Goal: Find specific page/section: Find specific page/section

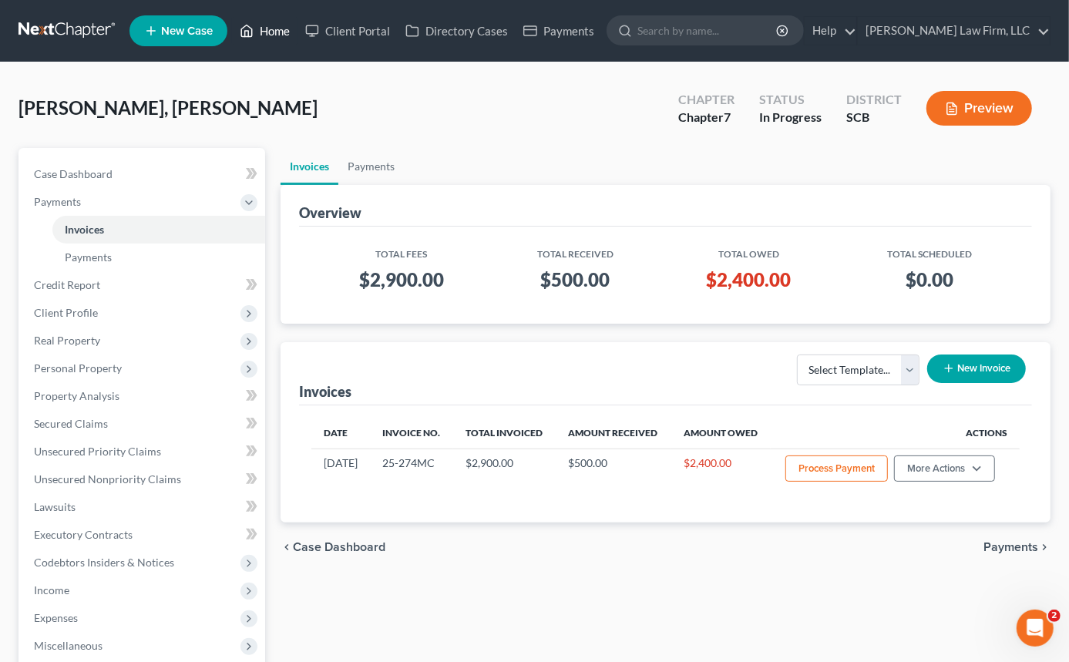
click at [271, 28] on link "Home" at bounding box center [265, 31] width 66 height 28
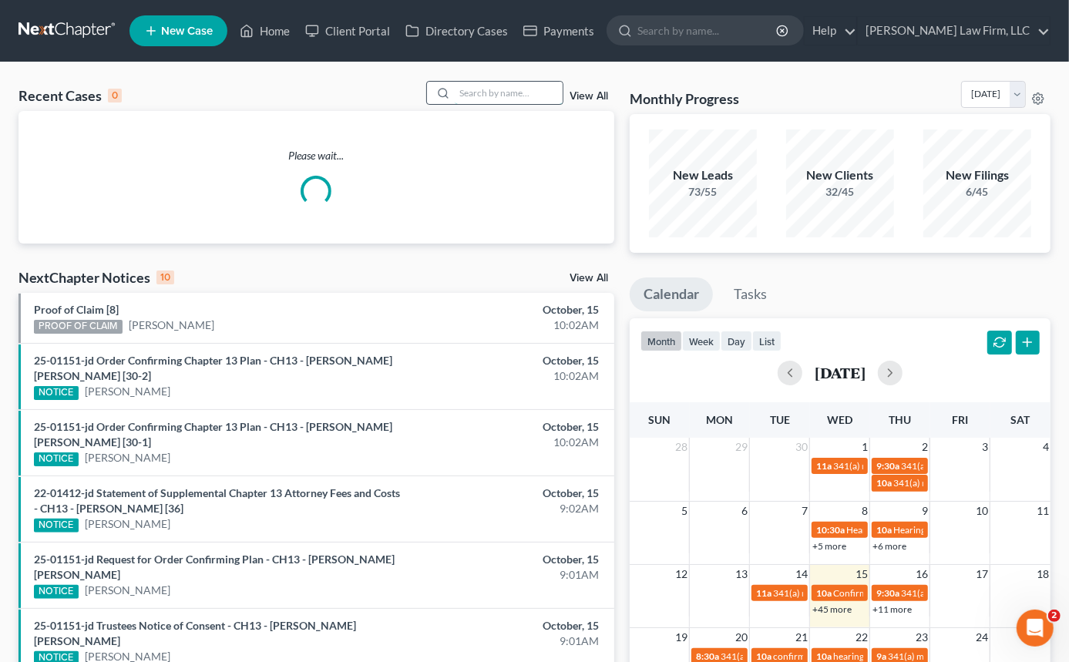
click at [455, 85] on input "search" at bounding box center [509, 93] width 108 height 22
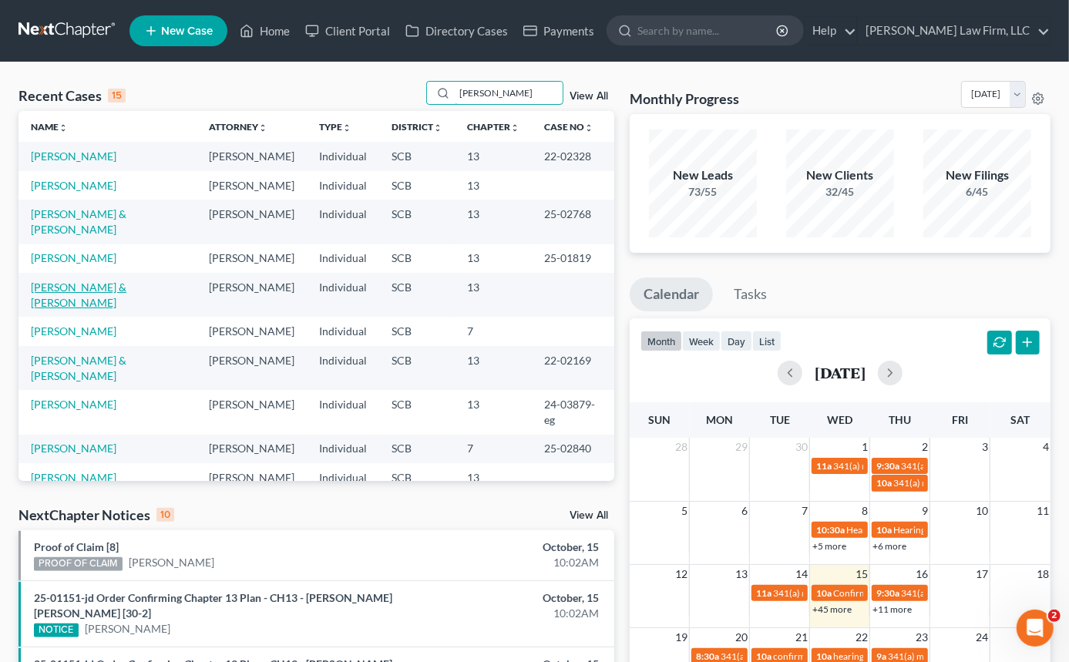
type input "[PERSON_NAME]"
click at [126, 309] on link "[PERSON_NAME] & [PERSON_NAME]" at bounding box center [79, 295] width 96 height 29
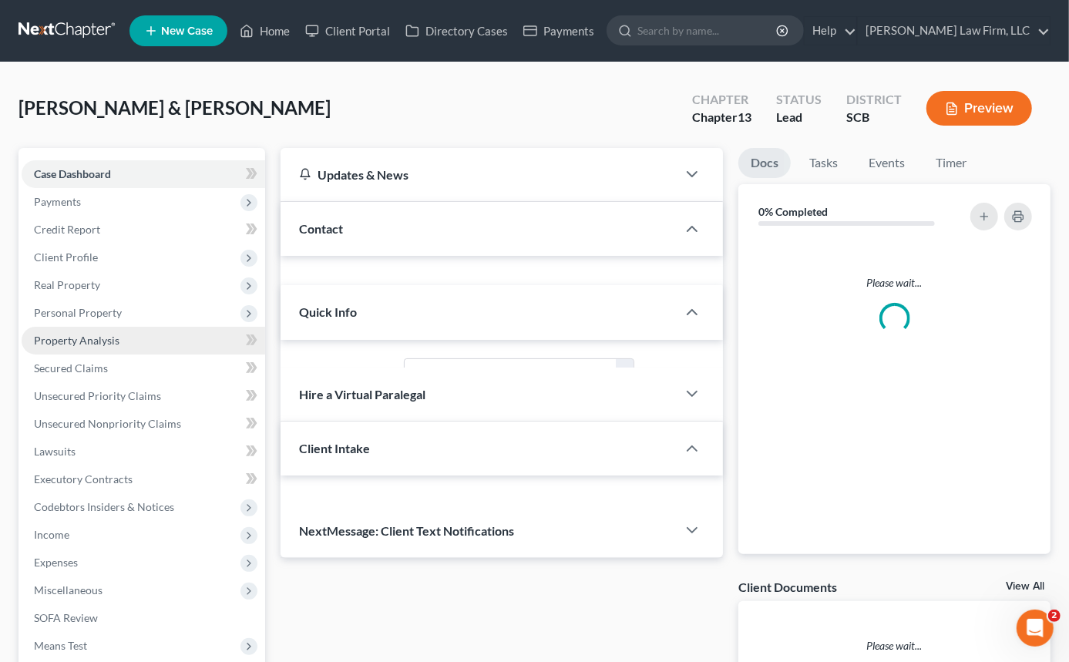
select select "0"
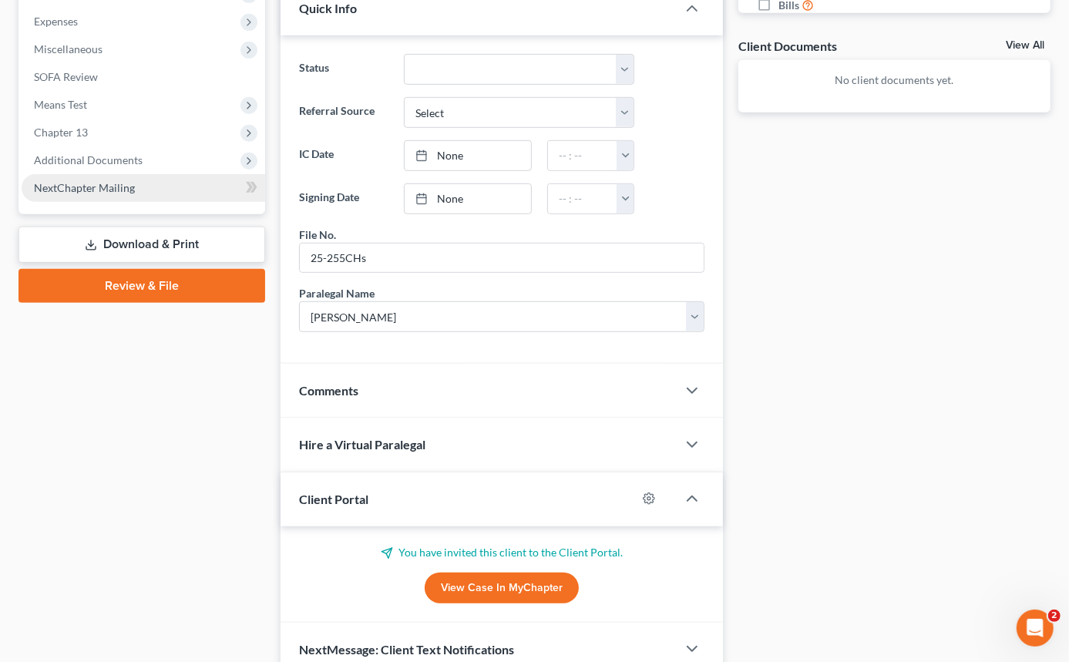
scroll to position [401, 0]
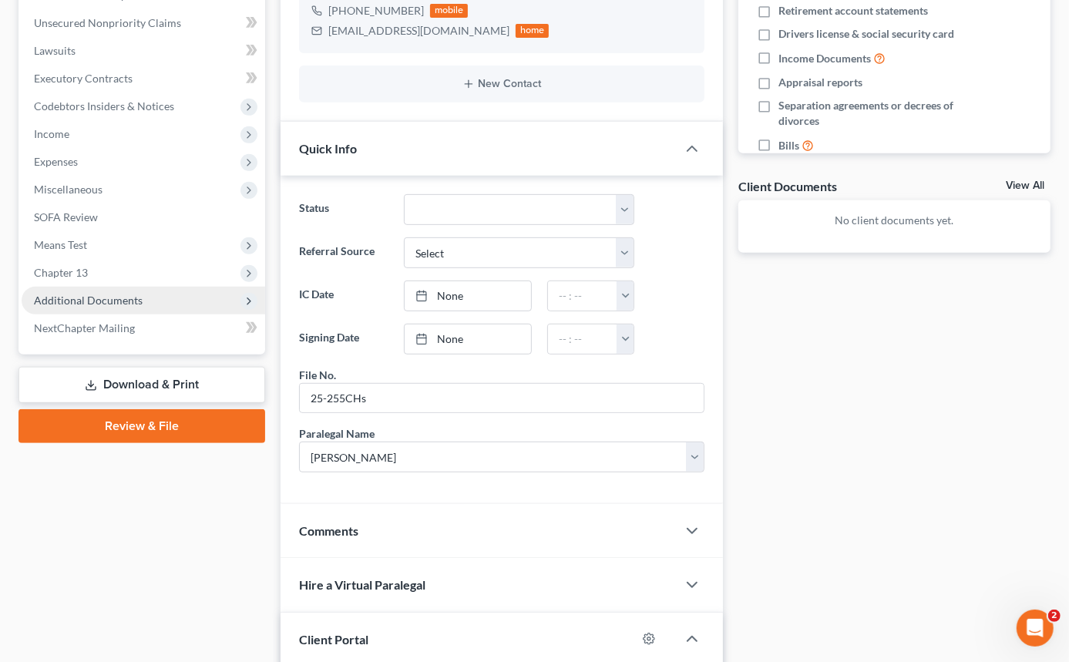
click at [89, 294] on span "Additional Documents" at bounding box center [88, 300] width 109 height 13
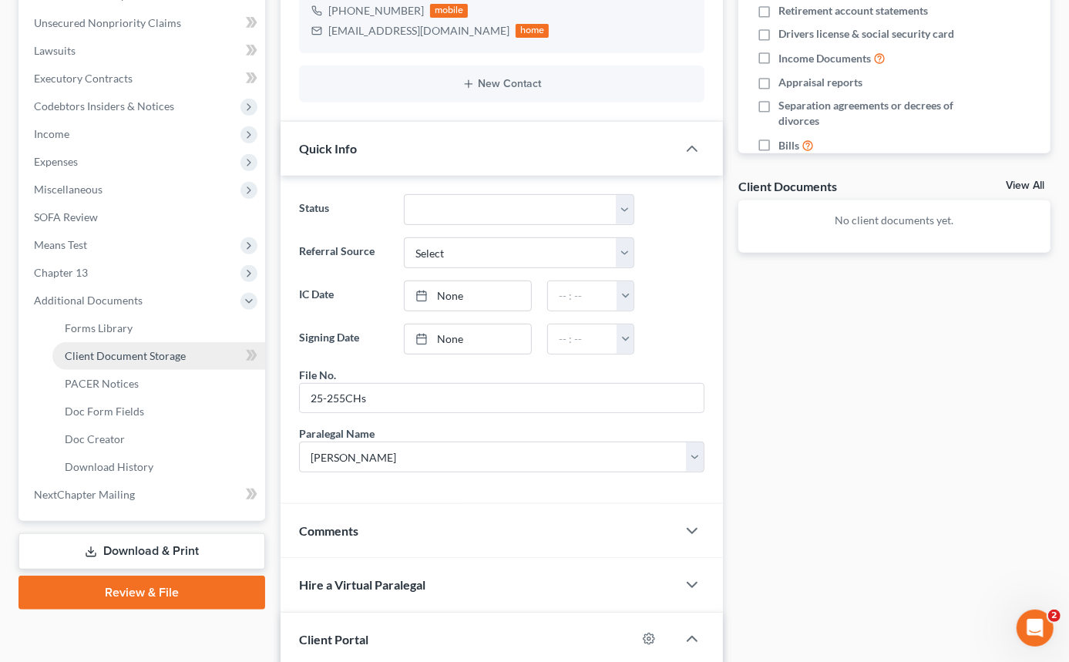
click at [147, 346] on link "Client Document Storage" at bounding box center [158, 356] width 213 height 28
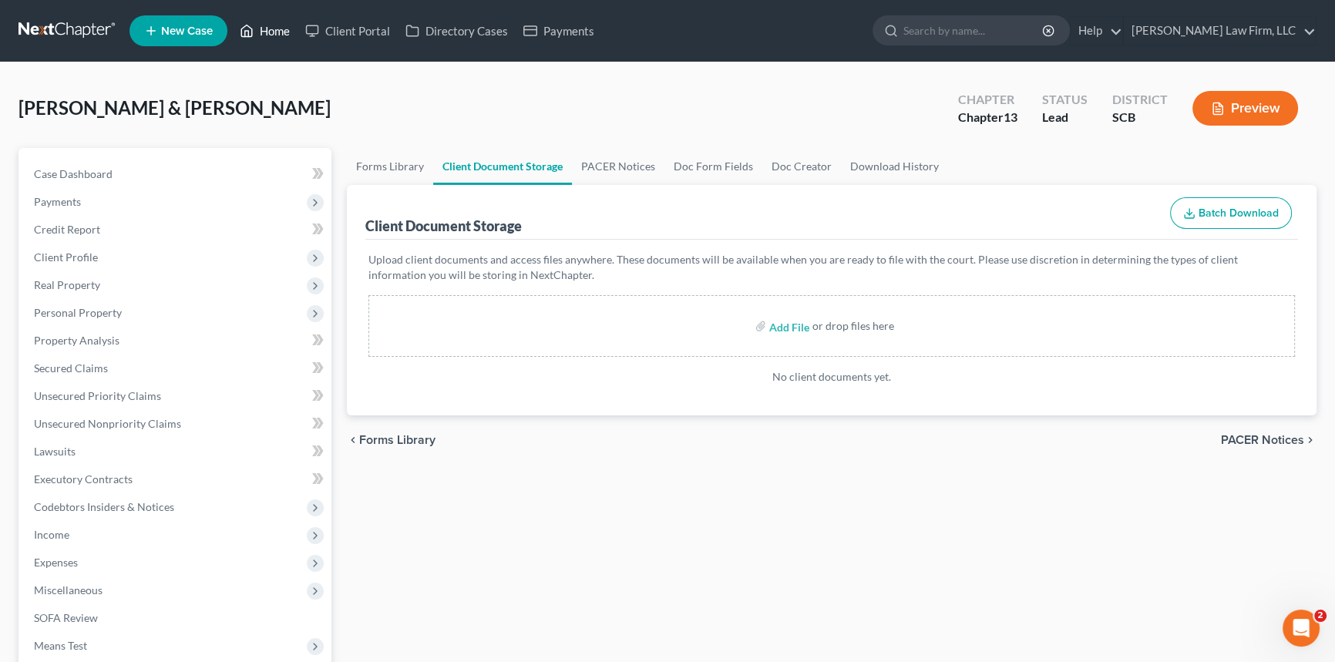
click at [279, 25] on link "Home" at bounding box center [265, 31] width 66 height 28
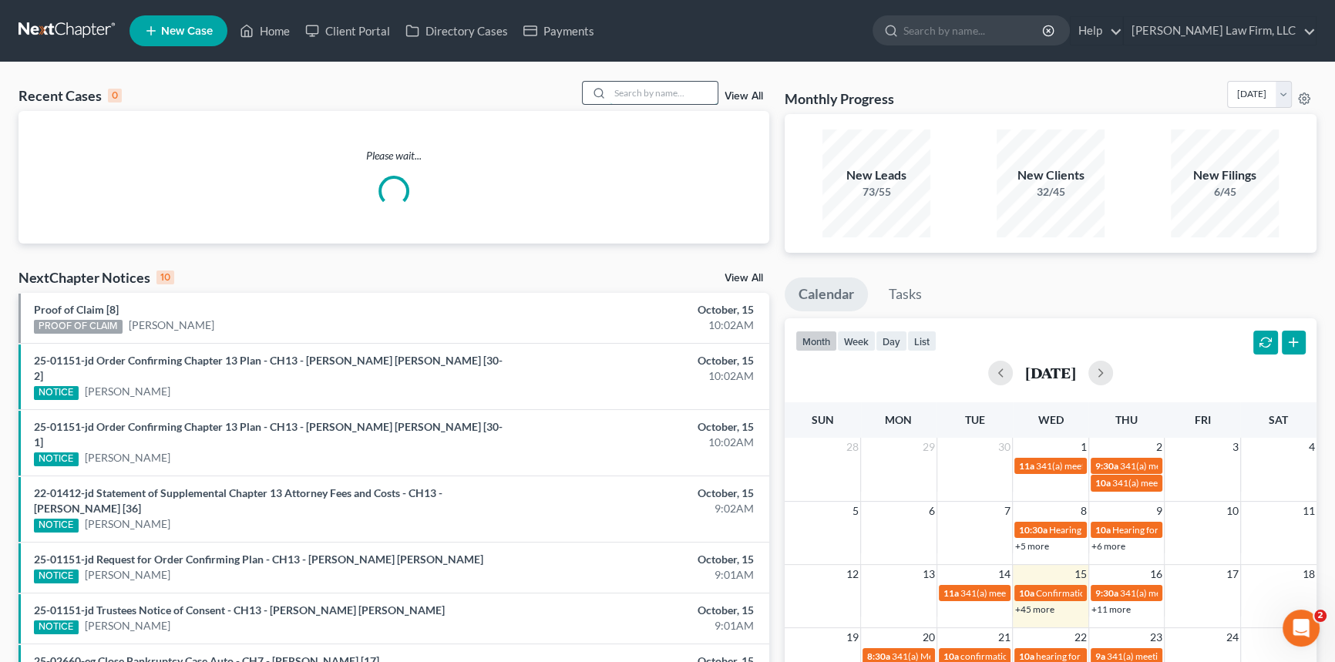
click at [654, 92] on input "search" at bounding box center [664, 93] width 108 height 22
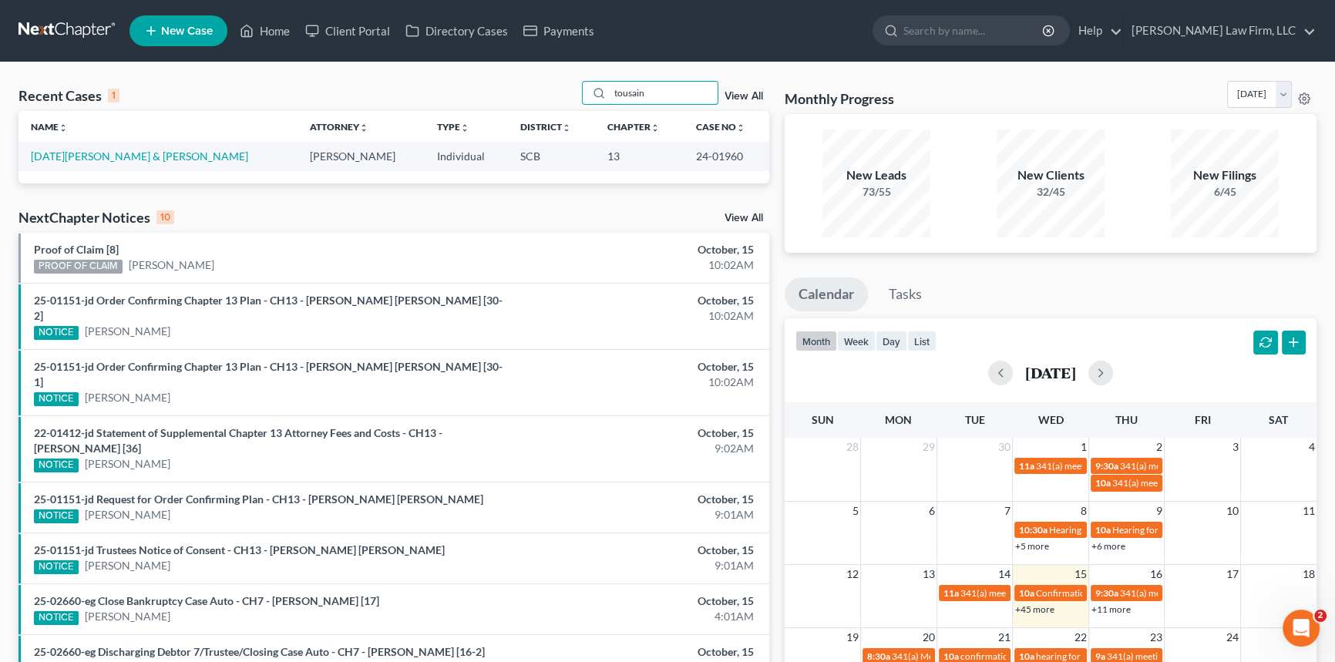
type input "tousaint"
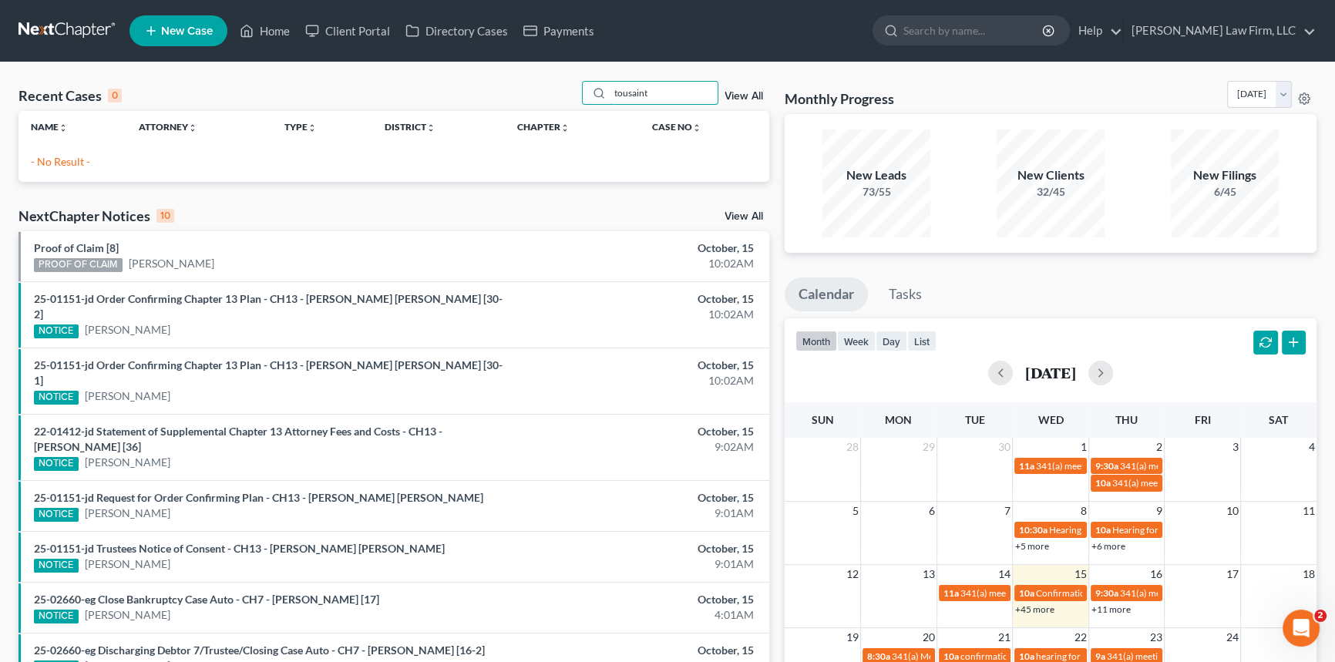
drag, startPoint x: 667, startPoint y: 93, endPoint x: 563, endPoint y: 111, distance: 106.3
click at [575, 110] on div "Recent Cases 0 tousaint View All Name unfold_more expand_more expand_less Attor…" at bounding box center [393, 131] width 751 height 101
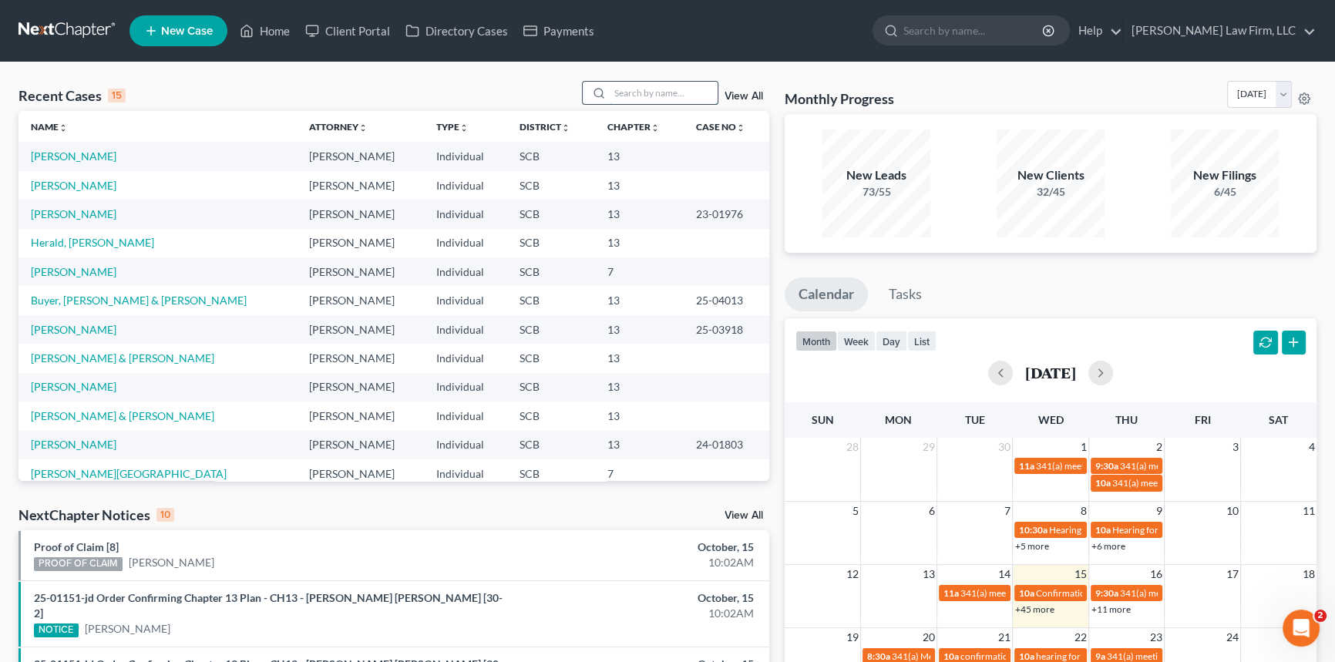
drag, startPoint x: 617, startPoint y: 92, endPoint x: 623, endPoint y: 83, distance: 10.7
click at [620, 85] on input "search" at bounding box center [664, 93] width 108 height 22
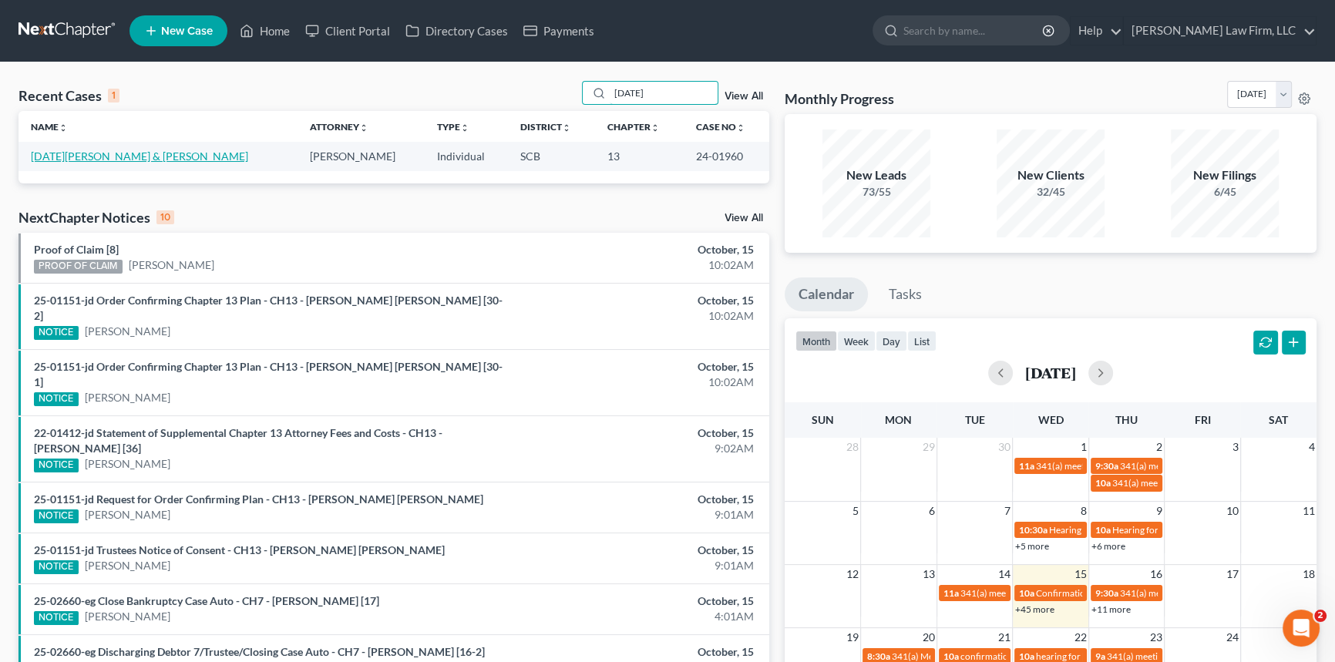
type input "toussaint"
click at [92, 154] on link "[DATE][PERSON_NAME] & [PERSON_NAME]" at bounding box center [139, 156] width 217 height 13
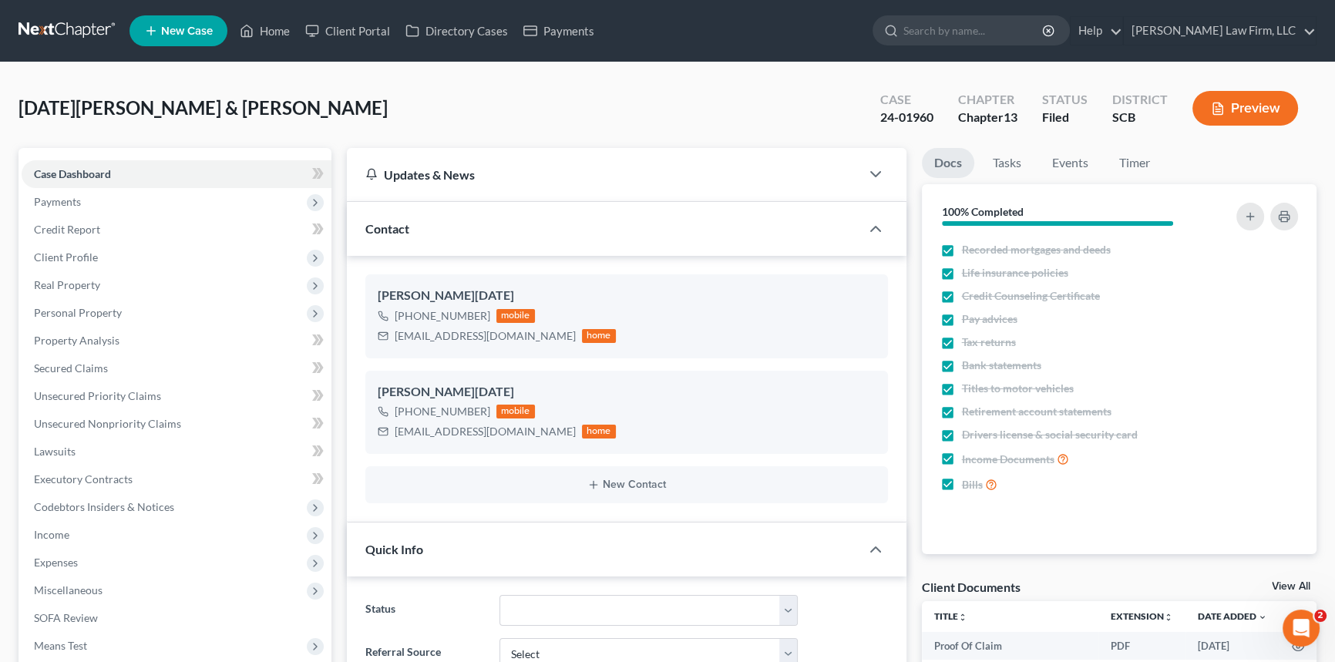
select select "1"
click at [59, 247] on span "Client Profile" at bounding box center [177, 258] width 310 height 28
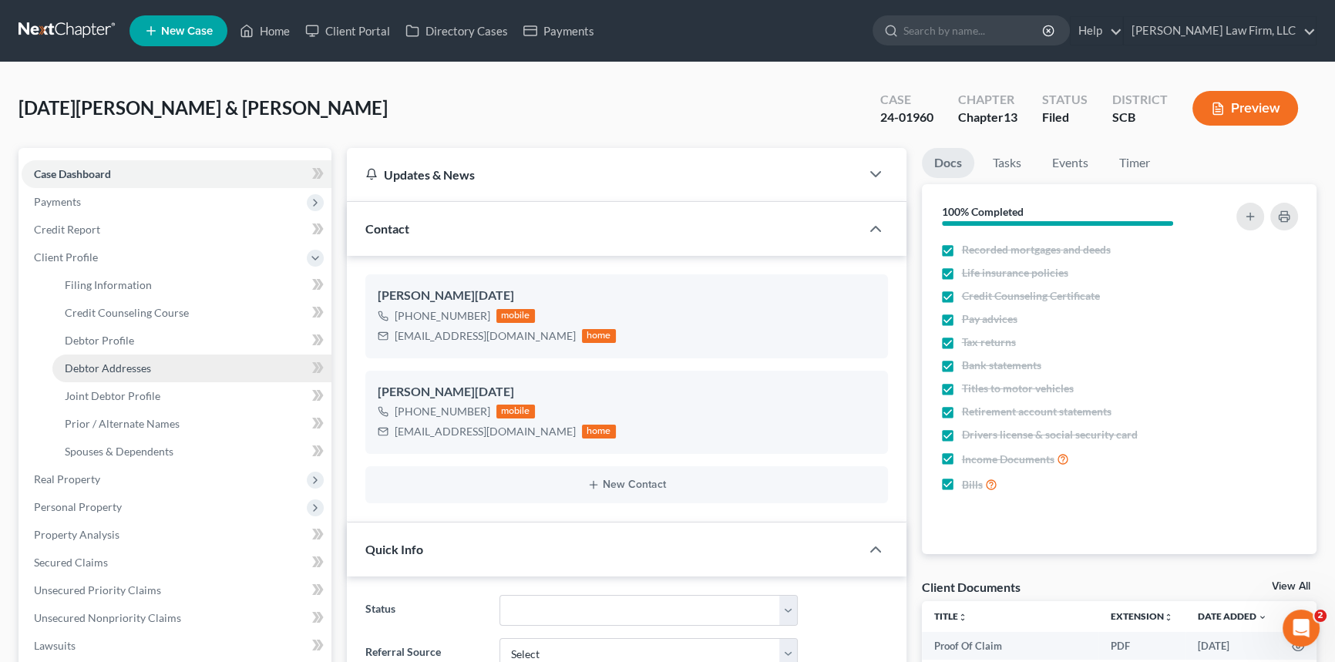
click at [123, 361] on span "Debtor Addresses" at bounding box center [108, 367] width 86 height 13
